Goal: Transaction & Acquisition: Purchase product/service

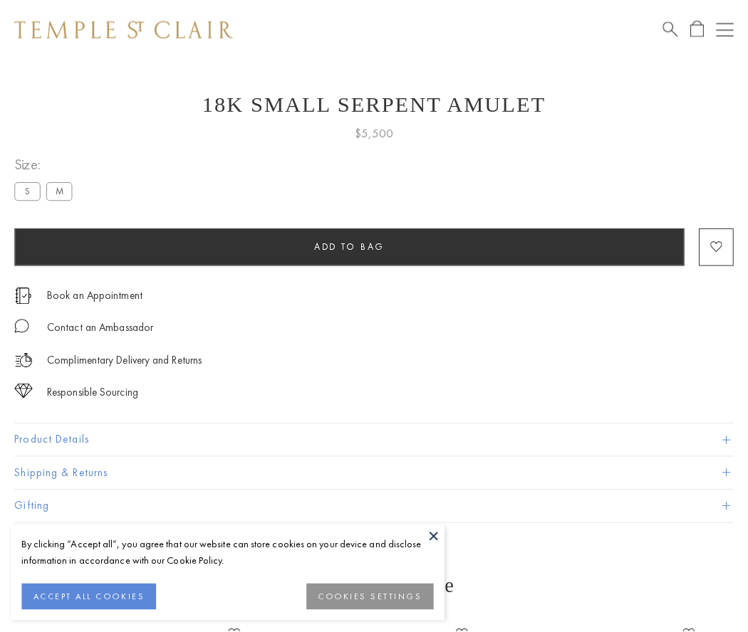
scroll to position [57, 0]
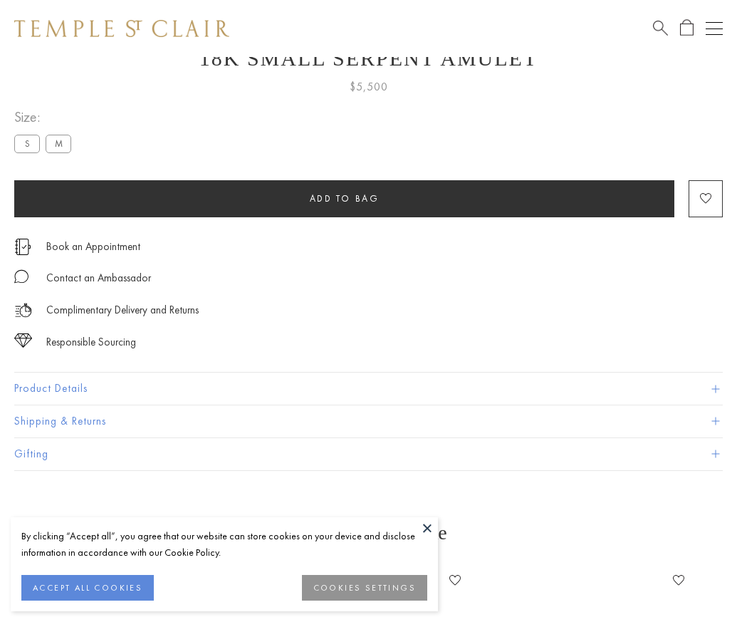
click at [344, 198] on span "Add to bag" at bounding box center [345, 198] width 70 height 12
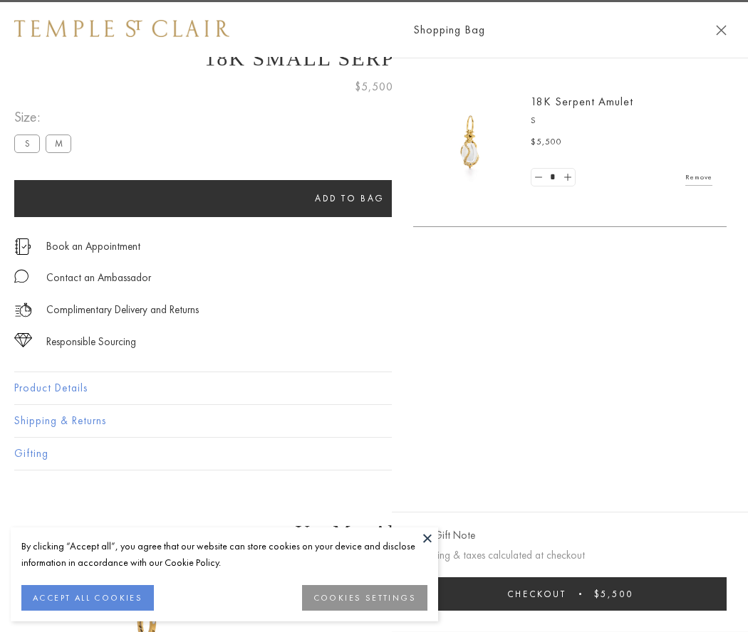
click at [566, 594] on span "Checkout" at bounding box center [536, 594] width 59 height 12
